Goal: Task Accomplishment & Management: Manage account settings

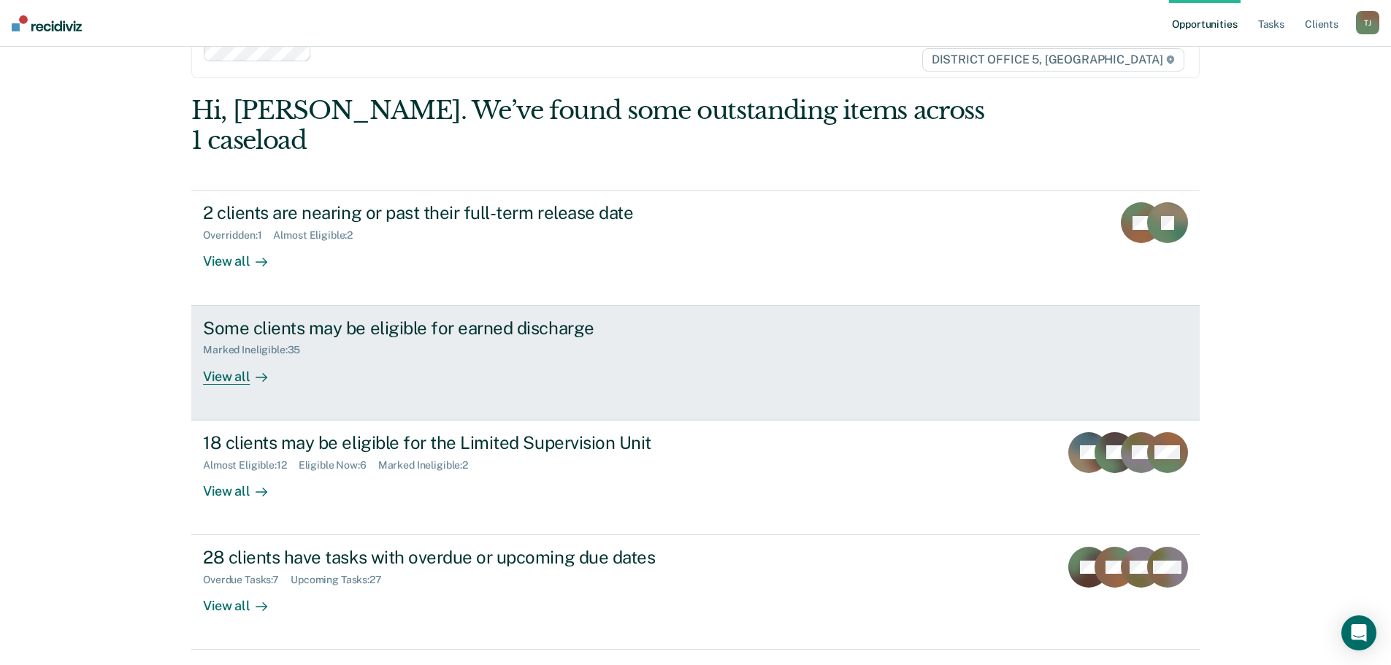
scroll to position [60, 0]
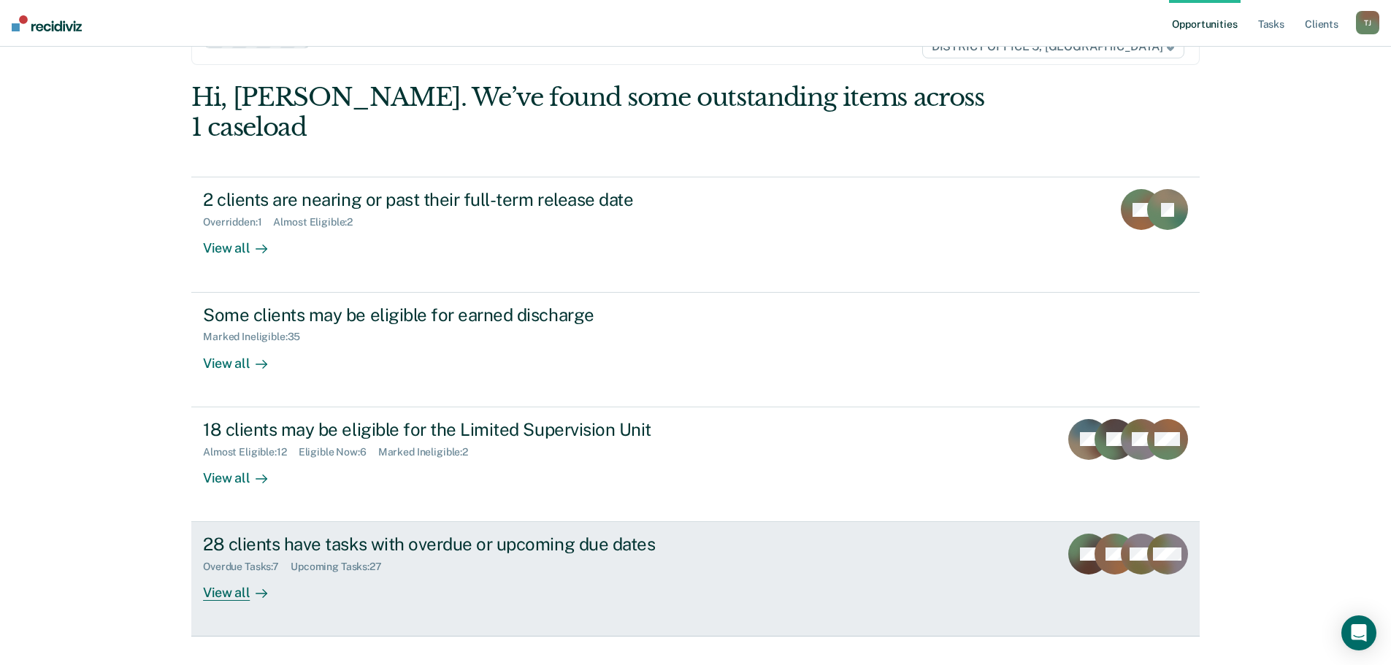
click at [780, 558] on link "28 clients have tasks with overdue or upcoming due dates Overdue Tasks : 7 Upco…" at bounding box center [695, 579] width 1008 height 115
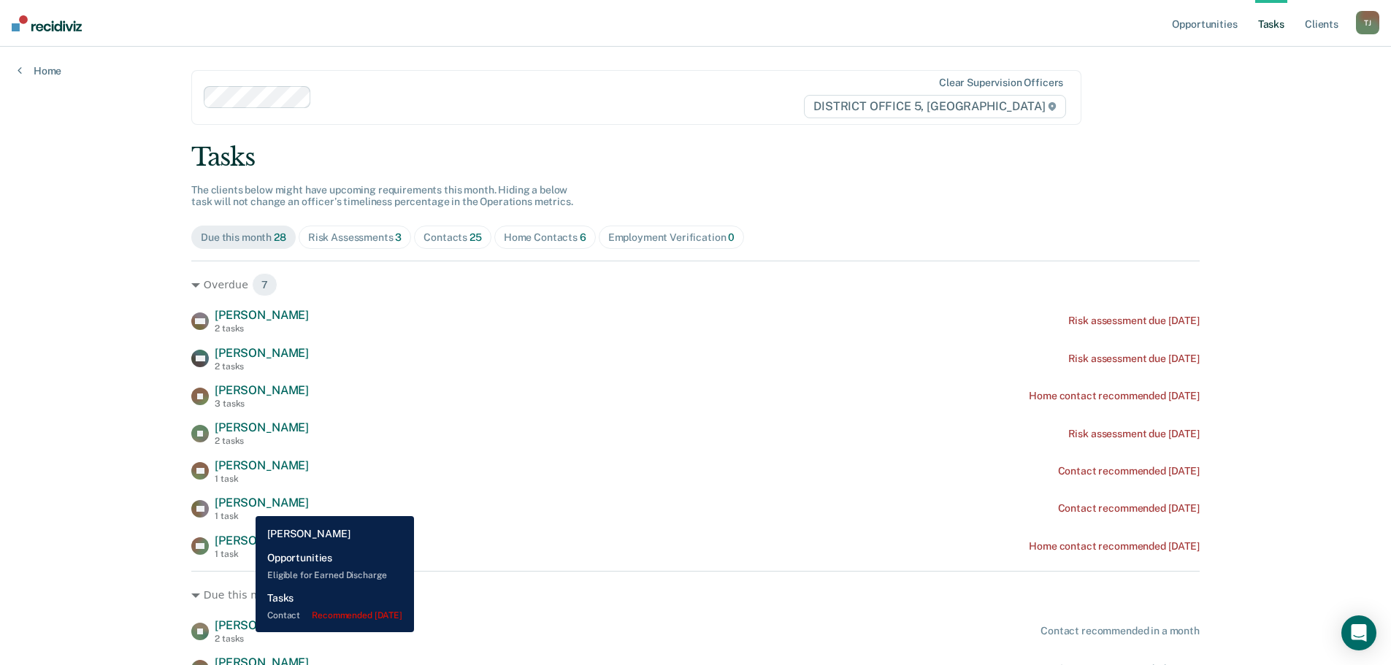
click at [245, 505] on span "[PERSON_NAME]" at bounding box center [262, 503] width 94 height 14
